Goal: Find specific page/section: Find specific page/section

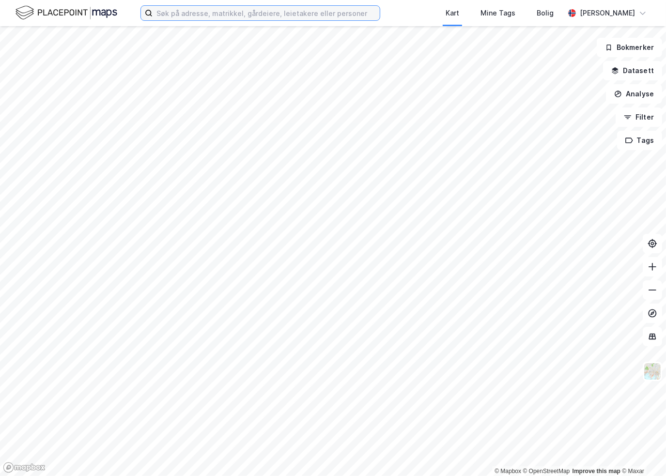
click at [264, 14] on input at bounding box center [266, 13] width 227 height 15
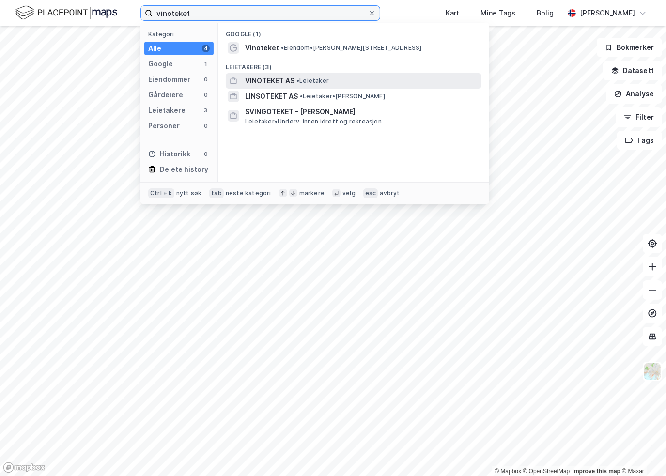
type input "vinoteket"
click at [287, 77] on span "VINOTEKET AS" at bounding box center [269, 81] width 49 height 12
